Goal: Task Accomplishment & Management: Manage account settings

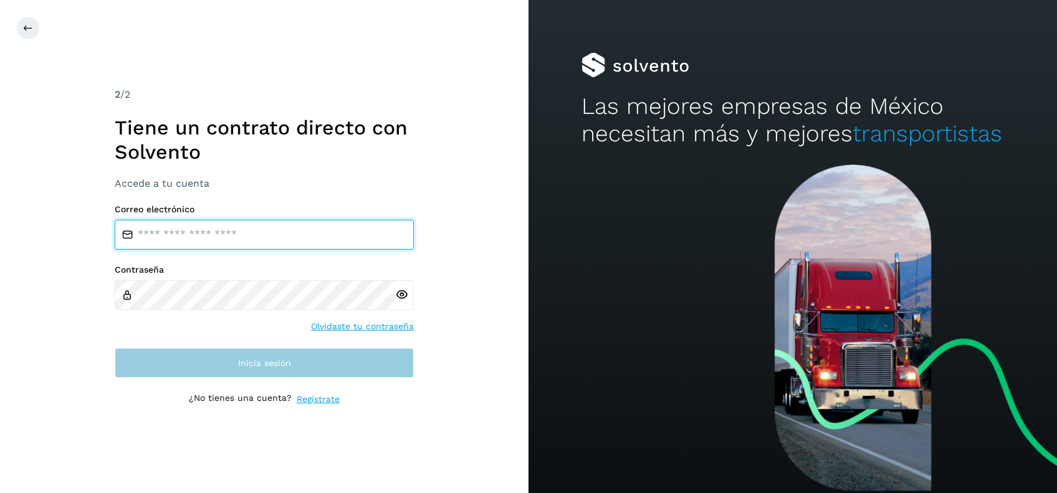
type input "**********"
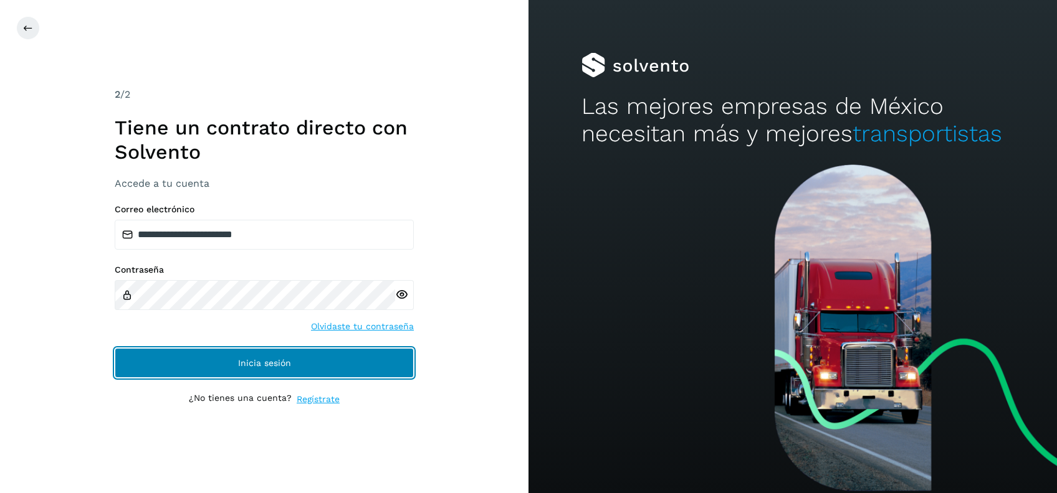
click at [272, 368] on button "Inicia sesión" at bounding box center [264, 363] width 299 height 30
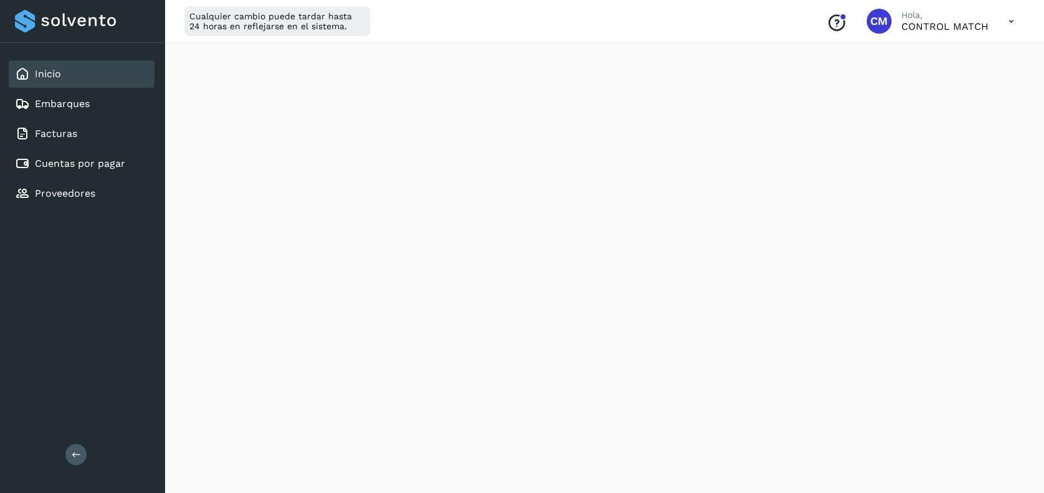
scroll to position [253, 0]
